Goal: Transaction & Acquisition: Purchase product/service

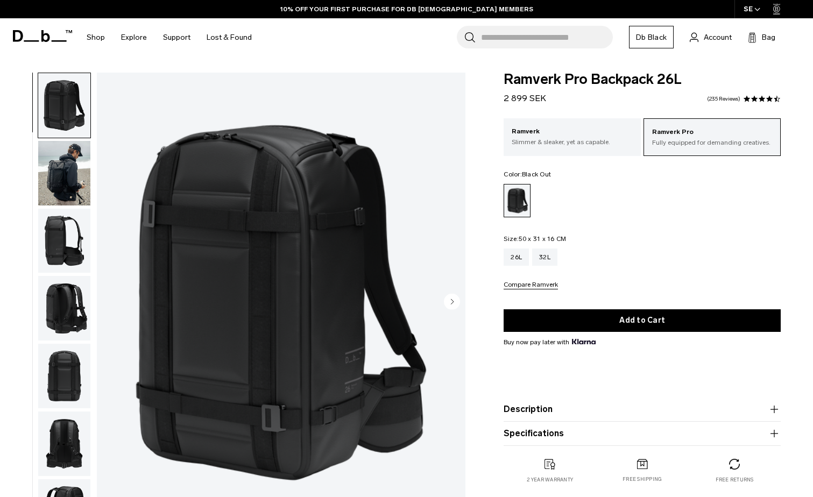
click at [61, 171] on img "button" at bounding box center [64, 173] width 52 height 65
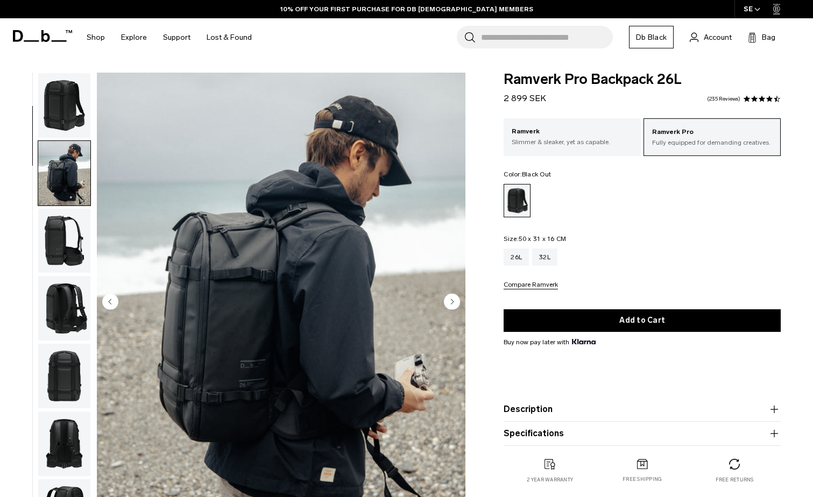
scroll to position [68, 0]
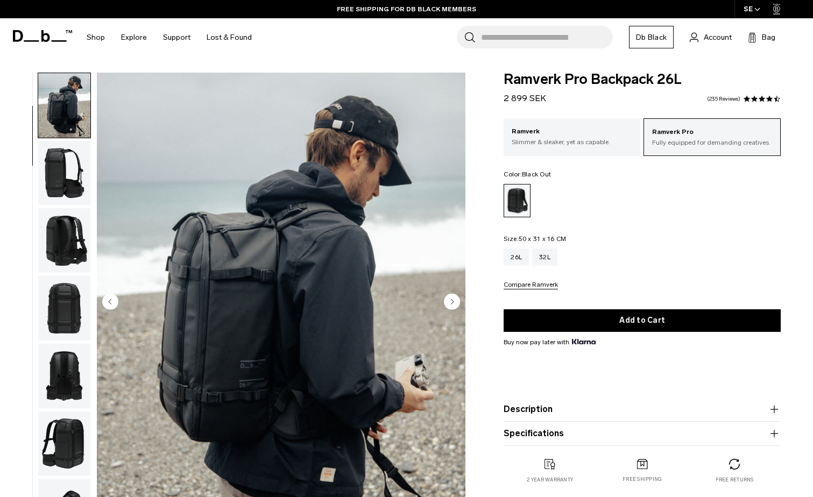
click at [46, 93] on img "button" at bounding box center [64, 105] width 52 height 65
click at [57, 221] on img "button" at bounding box center [64, 240] width 52 height 65
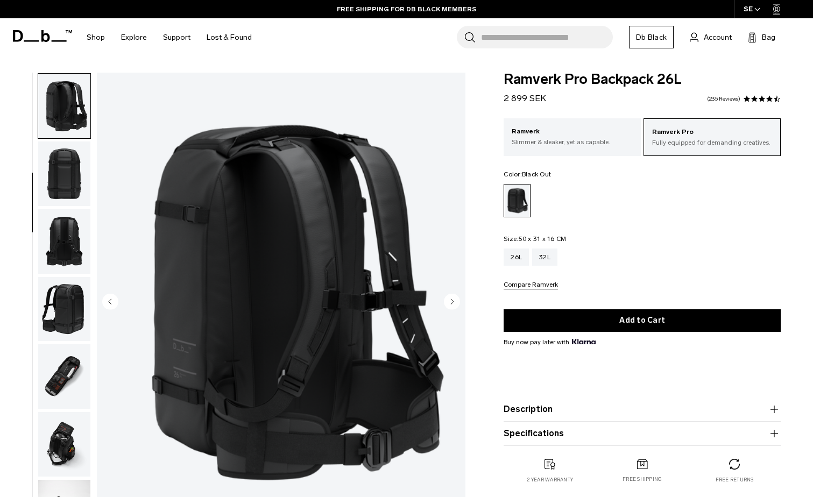
scroll to position [203, 0]
click at [57, 100] on img "button" at bounding box center [64, 105] width 52 height 65
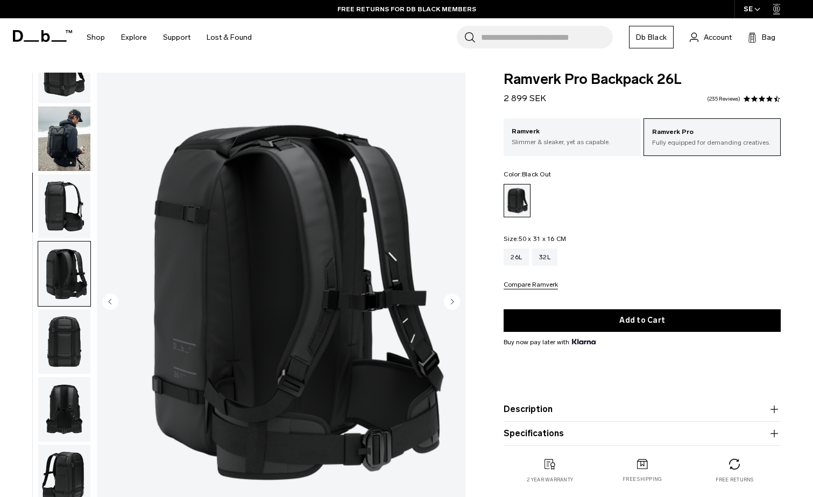
scroll to position [54, 0]
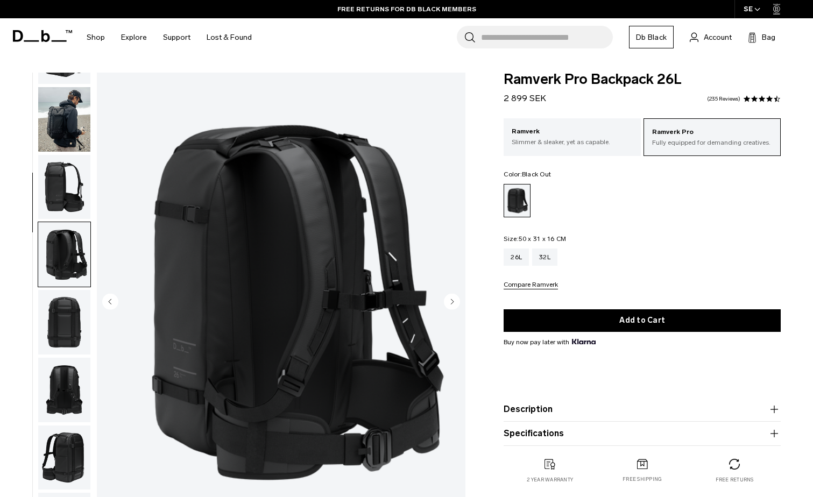
click at [72, 314] on img "button" at bounding box center [64, 322] width 52 height 65
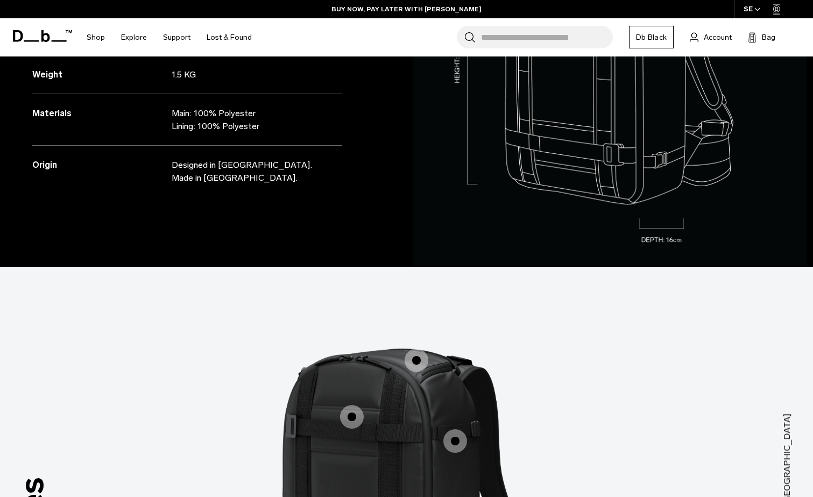
scroll to position [0, 0]
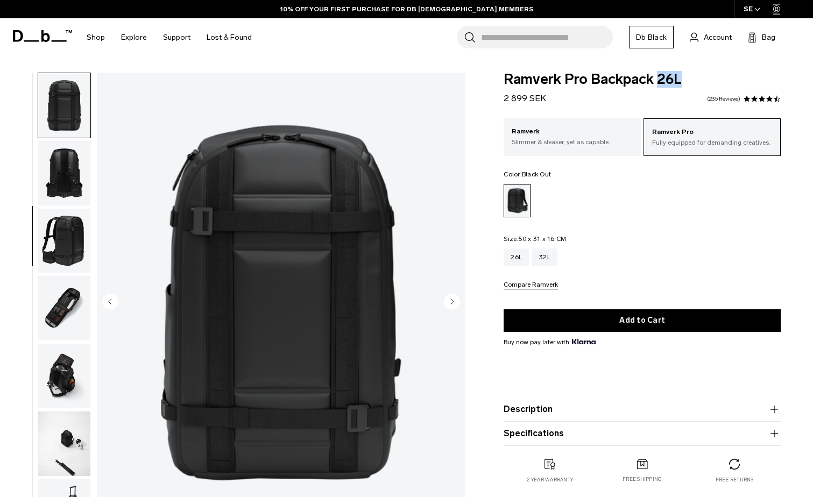
drag, startPoint x: 500, startPoint y: 95, endPoint x: 659, endPoint y: 94, distance: 158.2
click at [659, 94] on div "Ramverk Pro Backpack 26L 2 899 SEK 4.5 star rating 235 Reviews Ramverk Pro Full…" at bounding box center [642, 289] width 342 height 433
click at [669, 237] on fieldset "Size: 50 x 31 x 16 CM Out of stock 26L 32L Compare Ramverk" at bounding box center [642, 263] width 277 height 54
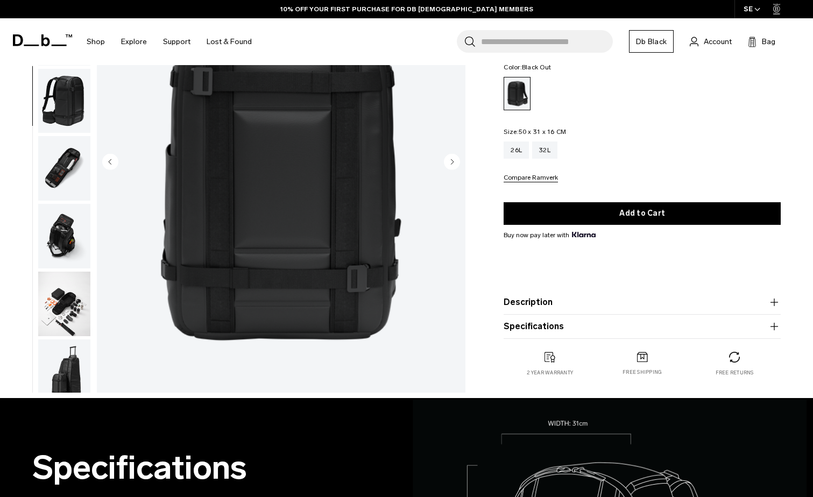
scroll to position [161, 0]
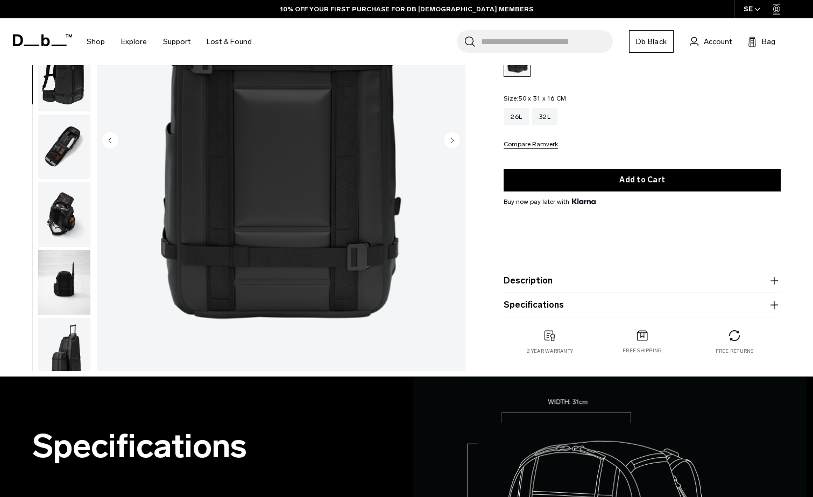
click at [609, 123] on div "26L 32L" at bounding box center [642, 116] width 277 height 17
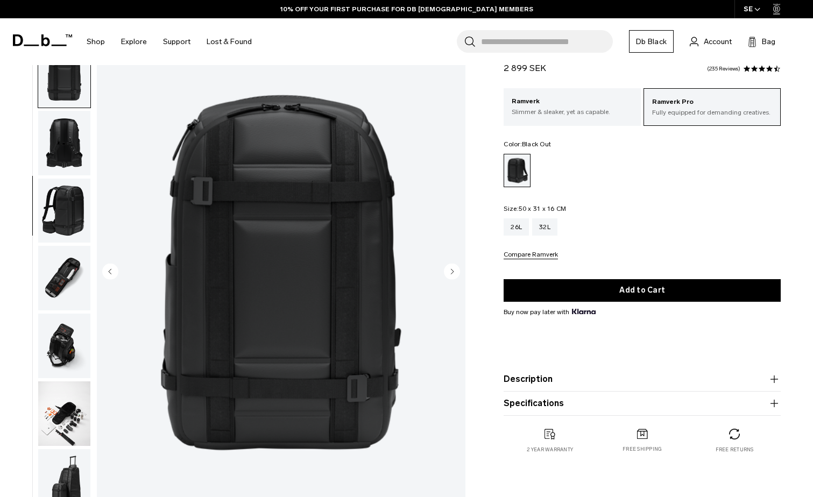
scroll to position [0, 0]
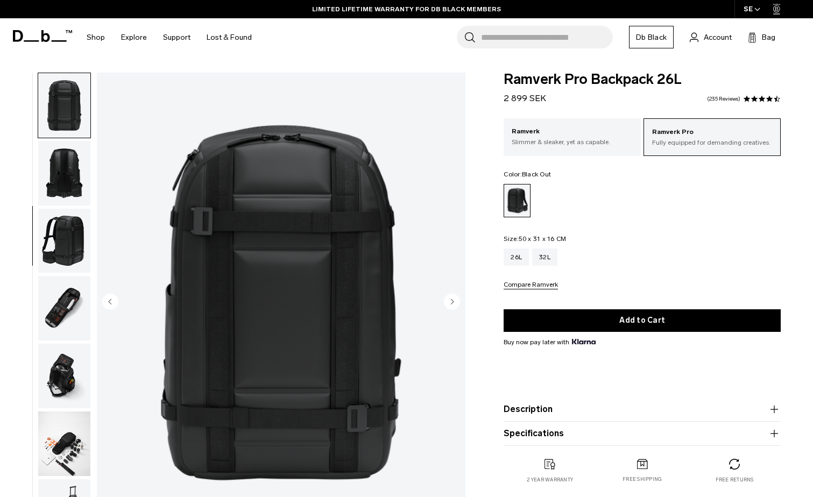
click at [57, 428] on img "button" at bounding box center [64, 444] width 52 height 65
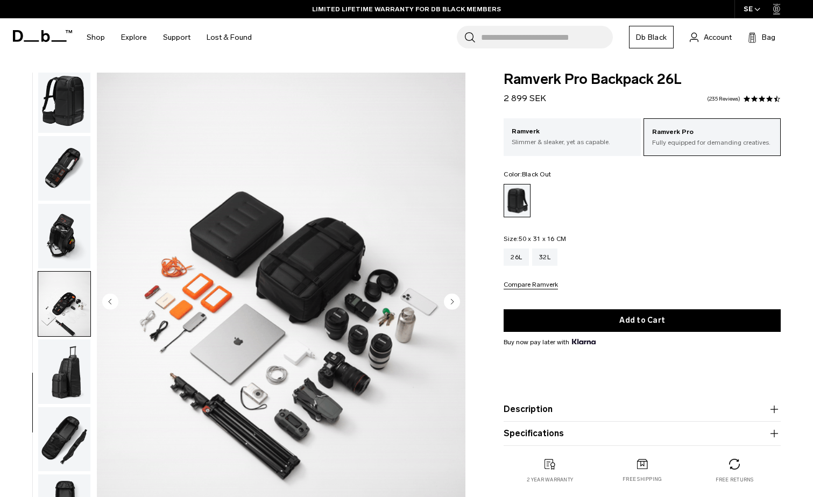
scroll to position [418, 0]
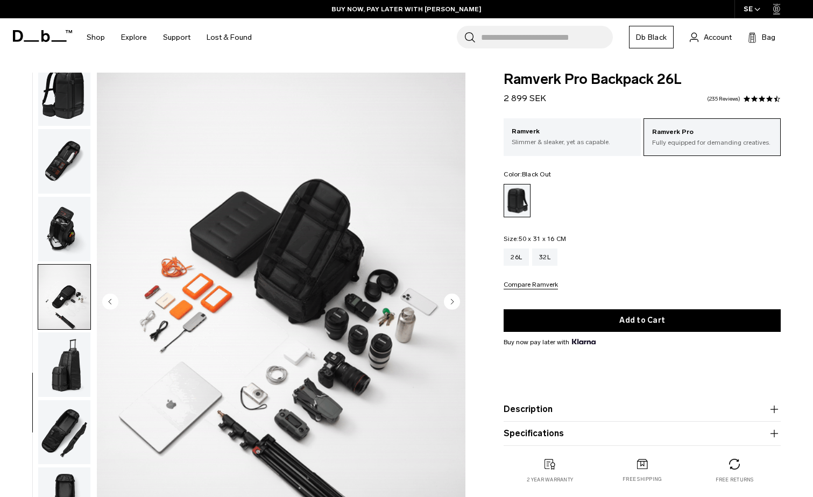
click at [55, 383] on img "button" at bounding box center [64, 365] width 52 height 65
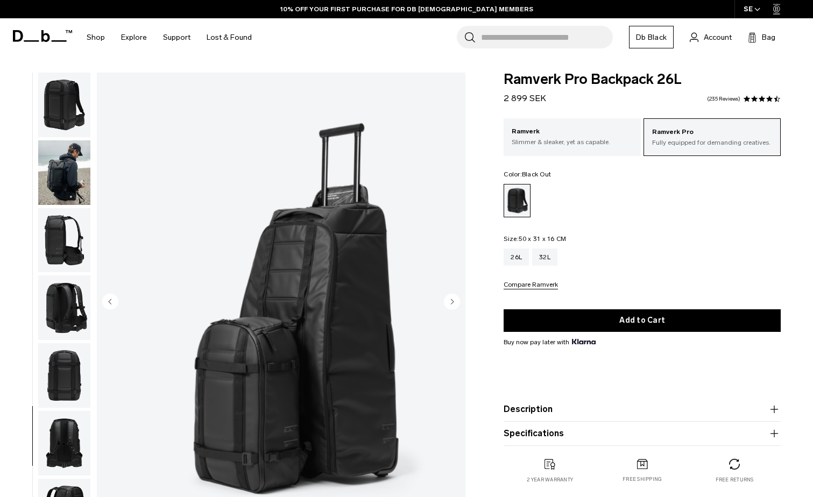
scroll to position [0, 0]
click at [713, 246] on fieldset "Size: 50 x 31 x 16 CM Out of stock 26L 32L Compare Ramverk" at bounding box center [642, 263] width 277 height 54
